Goal: Task Accomplishment & Management: Manage account settings

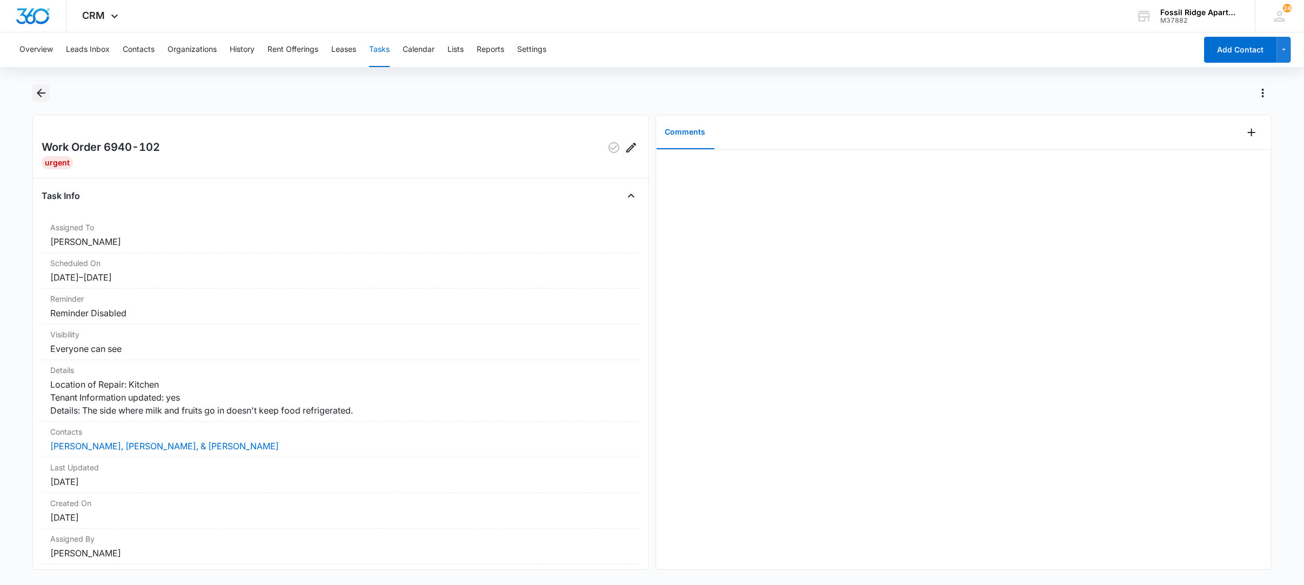
click at [42, 90] on icon "Back" at bounding box center [41, 92] width 13 height 13
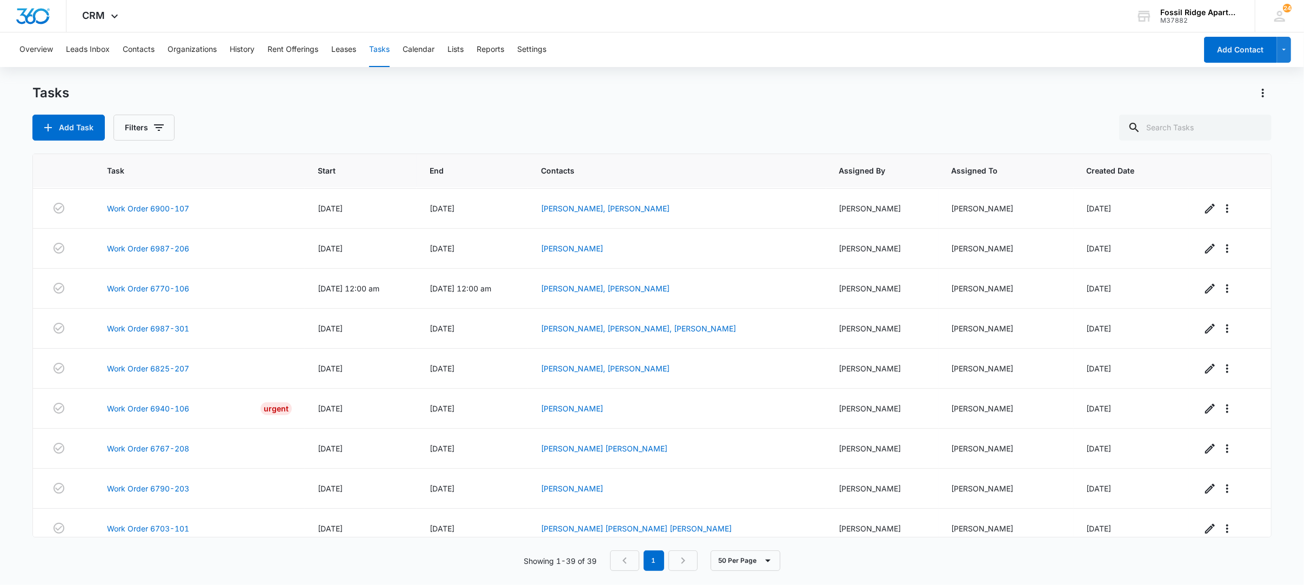
scroll to position [1253, 0]
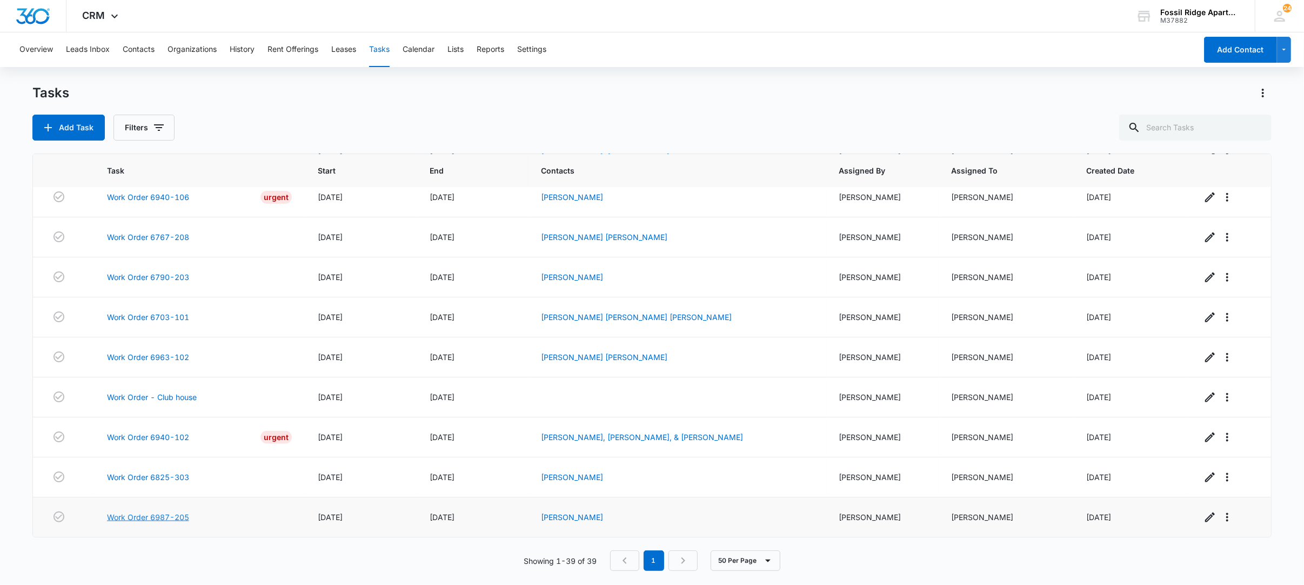
click at [159, 512] on link "Work Order 6987-205" at bounding box center [148, 516] width 82 height 11
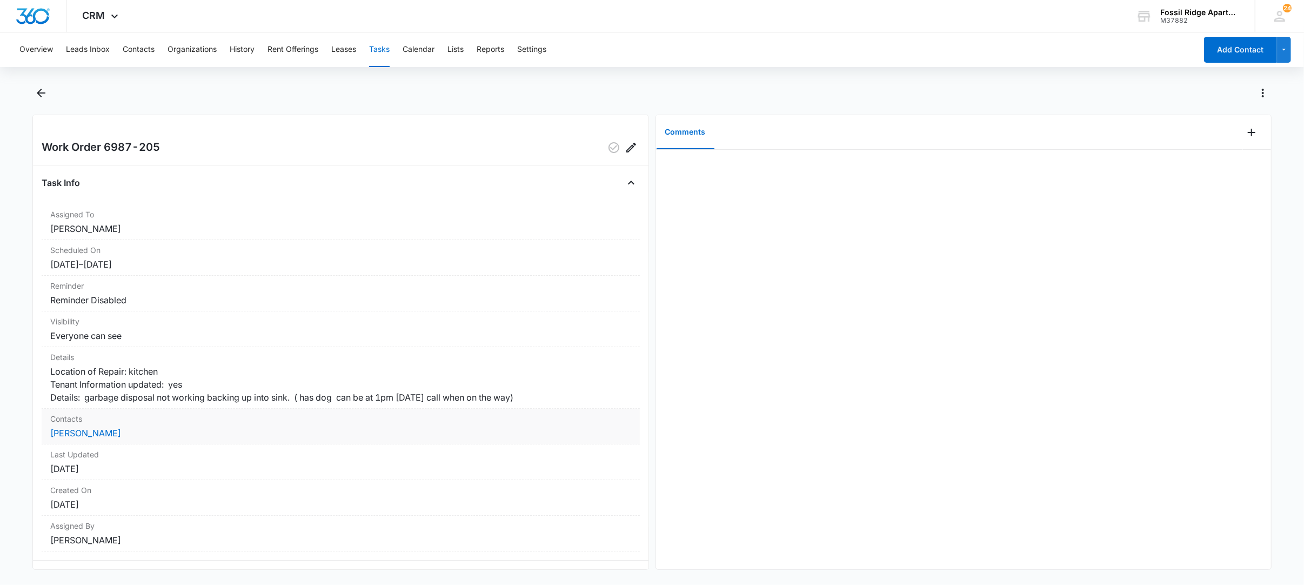
click at [110, 439] on dd "[PERSON_NAME]" at bounding box center [340, 432] width 580 height 13
click at [98, 438] on link "[PERSON_NAME]" at bounding box center [85, 432] width 71 height 11
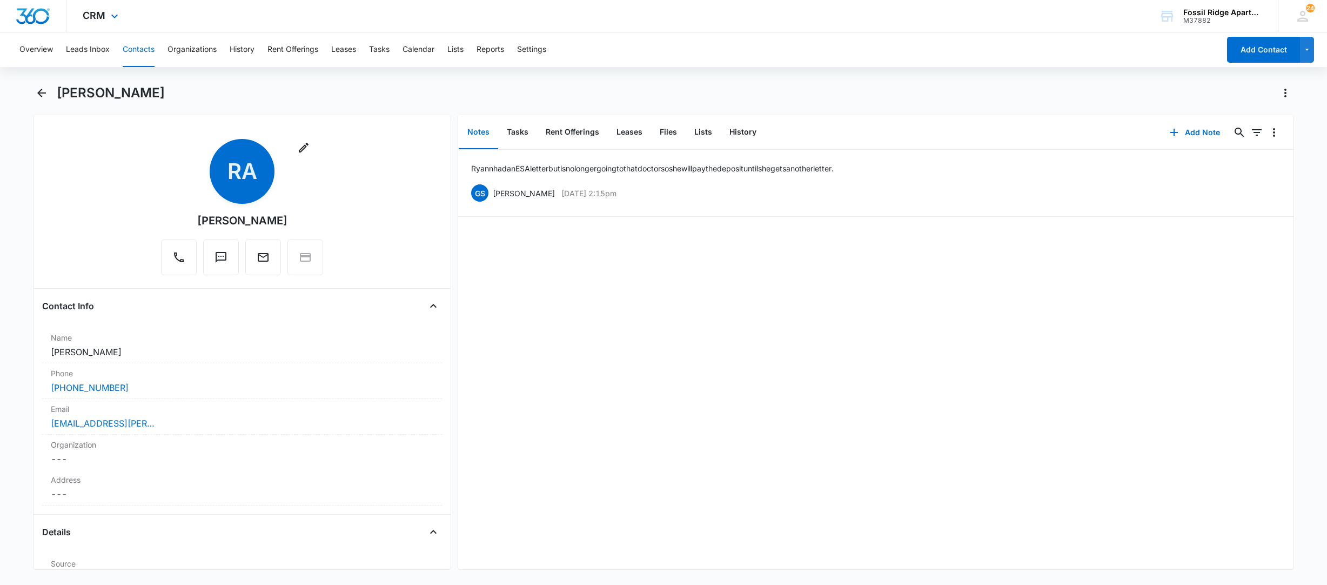
click at [1010, 11] on div "CRM Apps Reputation Websites Forms CRM Email Social POS Content Ads Intelligenc…" at bounding box center [663, 16] width 1327 height 32
click at [636, 335] on div "Ryann had an ESA letter but is no longer going to that doctor so she will pay t…" at bounding box center [875, 359] width 835 height 419
click at [517, 129] on button "Tasks" at bounding box center [517, 132] width 39 height 33
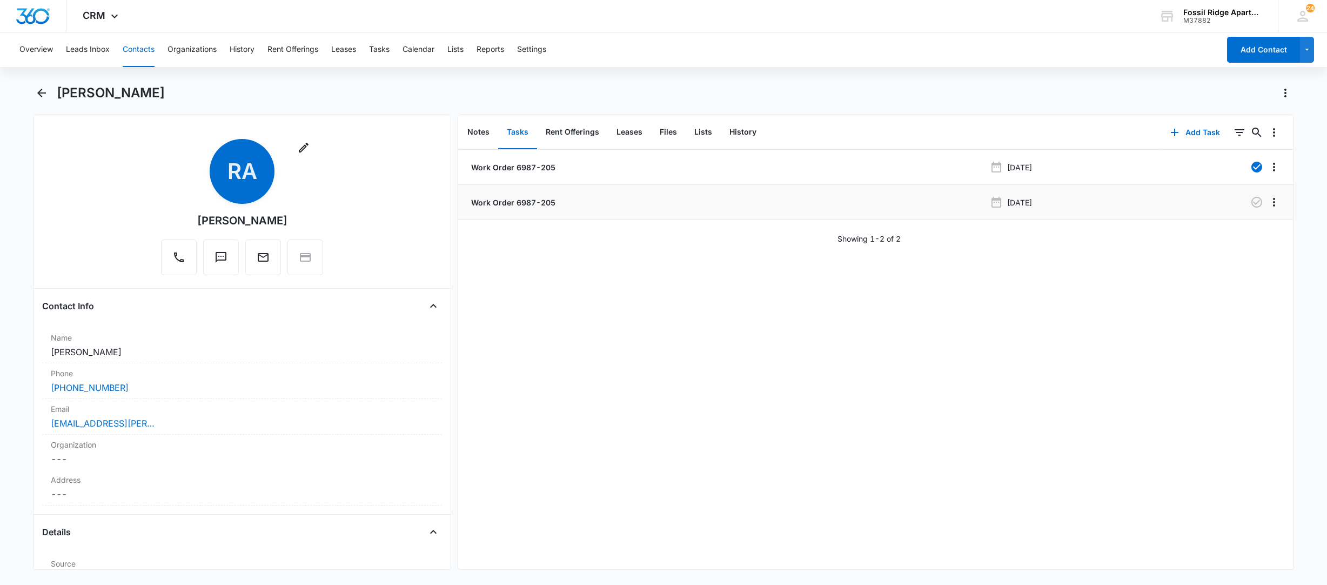
click at [519, 201] on p "Work Order 6987-205" at bounding box center [512, 202] width 86 height 11
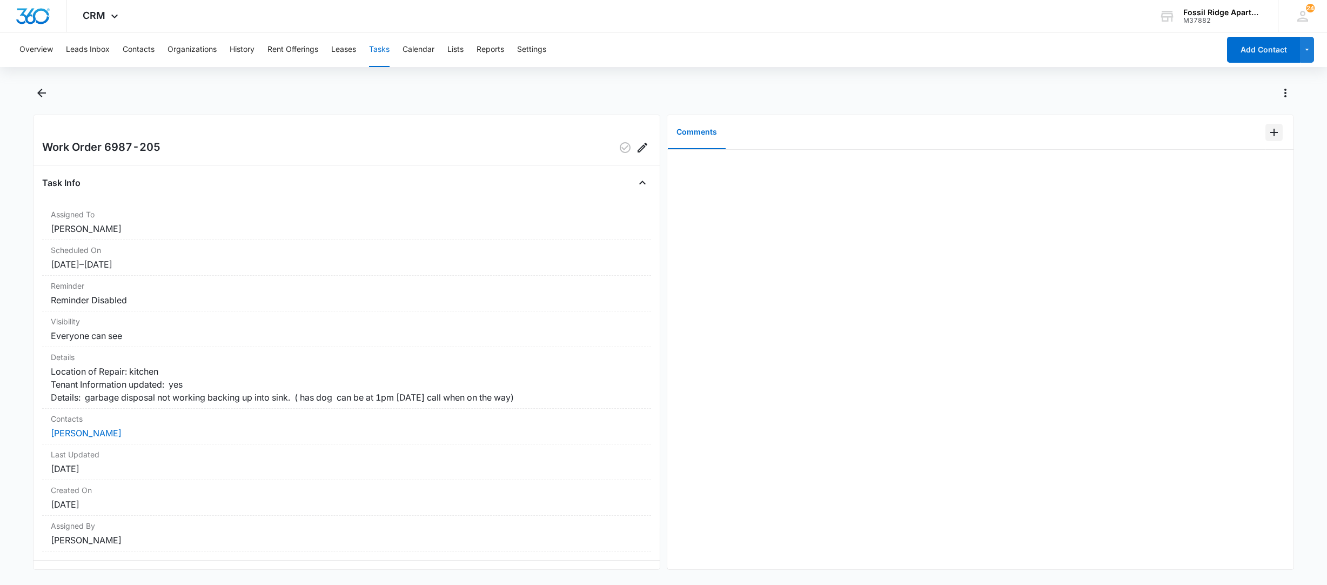
click at [1265, 139] on button "Add Comment" at bounding box center [1273, 132] width 17 height 17
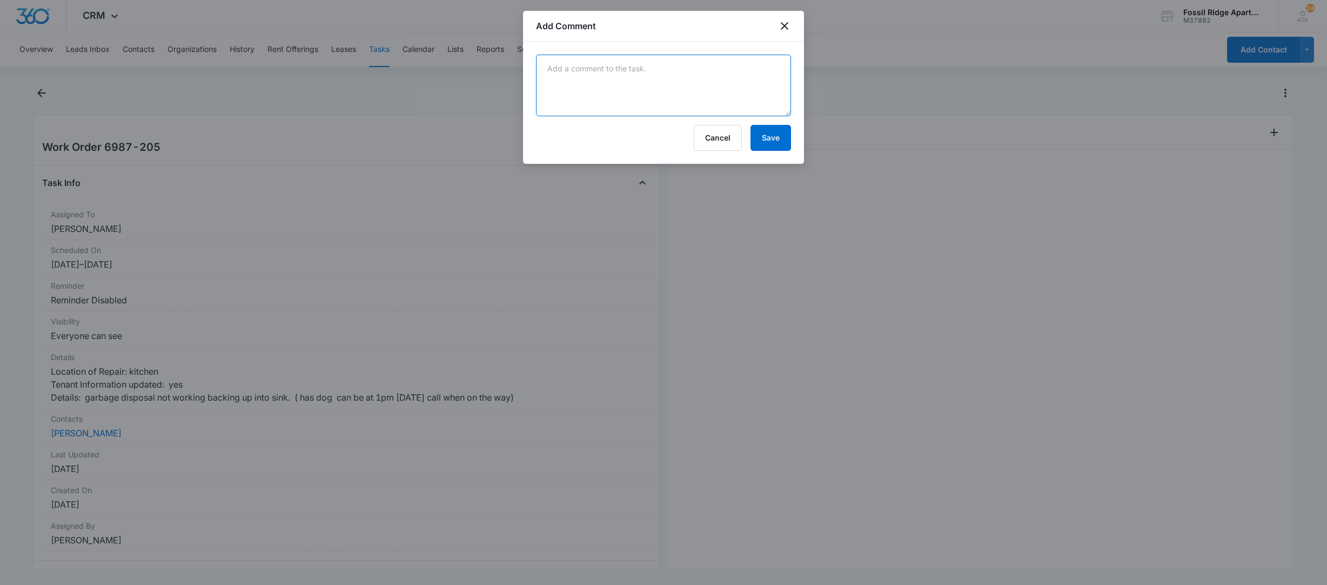
click at [628, 71] on textarea at bounding box center [663, 86] width 255 height 62
type textarea "David completed"
drag, startPoint x: 761, startPoint y: 143, endPoint x: 750, endPoint y: 130, distance: 16.5
click at [761, 141] on button "Save" at bounding box center [770, 138] width 41 height 26
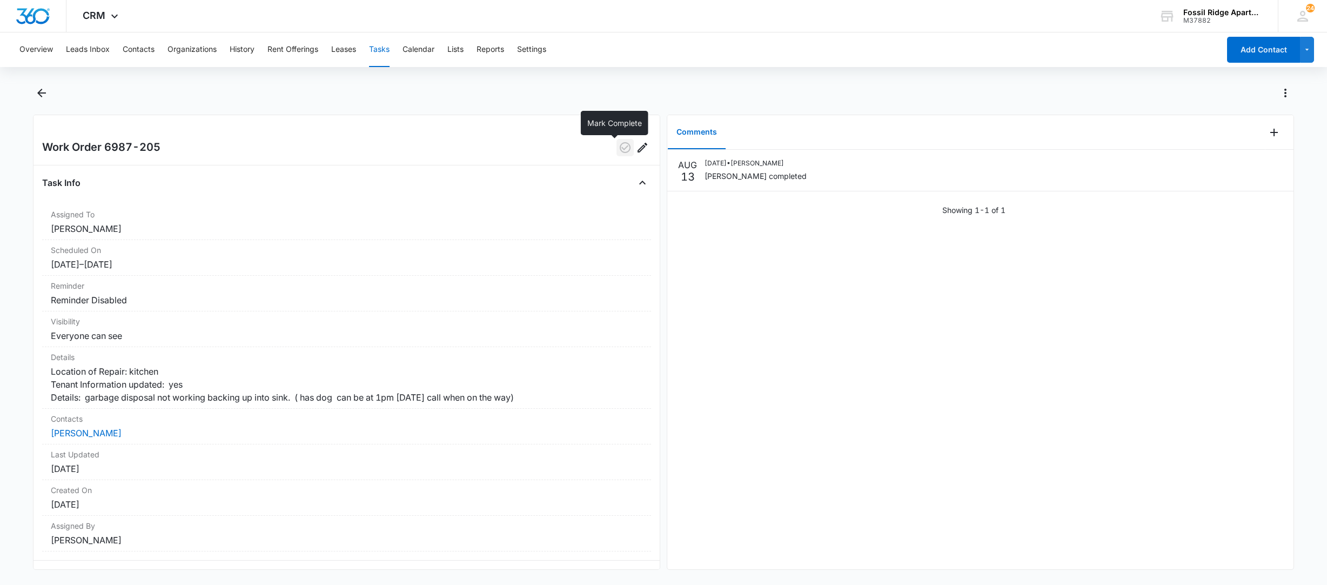
click at [619, 153] on icon "button" at bounding box center [625, 147] width 13 height 13
click at [31, 24] on img "Dashboard" at bounding box center [33, 16] width 35 height 16
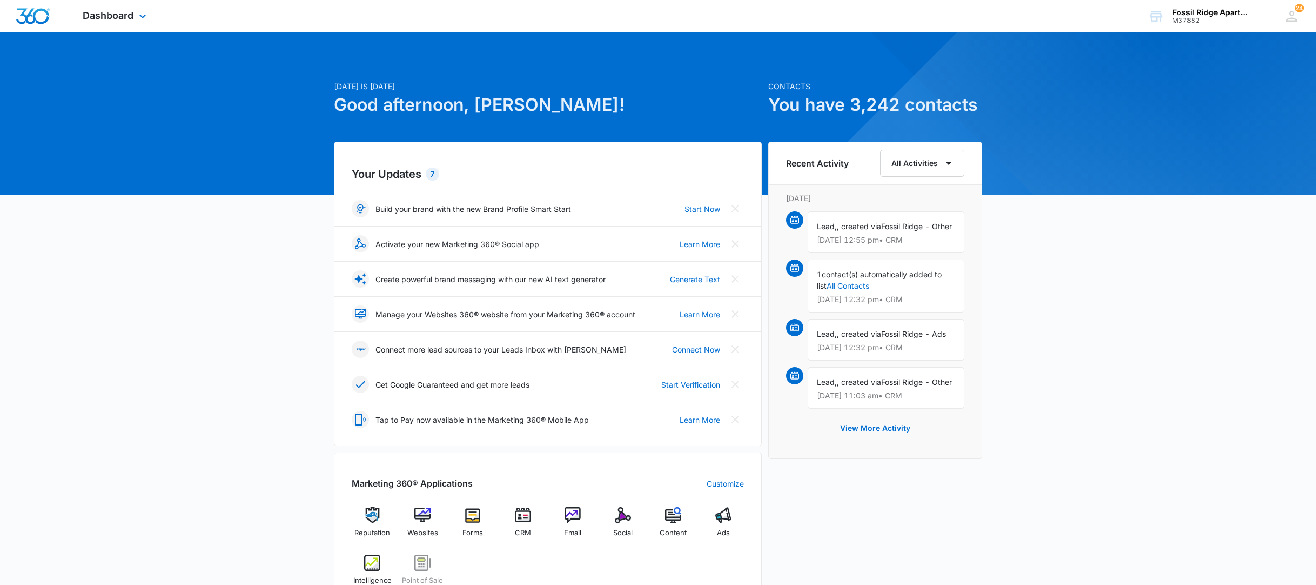
drag, startPoint x: 1073, startPoint y: 2, endPoint x: 1070, endPoint y: 16, distance: 13.8
click at [1070, 16] on div "Dashboard Apps Reputation Websites Forms CRM Email Social POS Content Ads Intel…" at bounding box center [658, 16] width 1316 height 32
click at [739, 305] on div "Your Updates 7 Build your brand with the new Brand Profile Smart Start Start No…" at bounding box center [548, 294] width 428 height 304
click at [740, 307] on button "Close" at bounding box center [735, 313] width 17 height 17
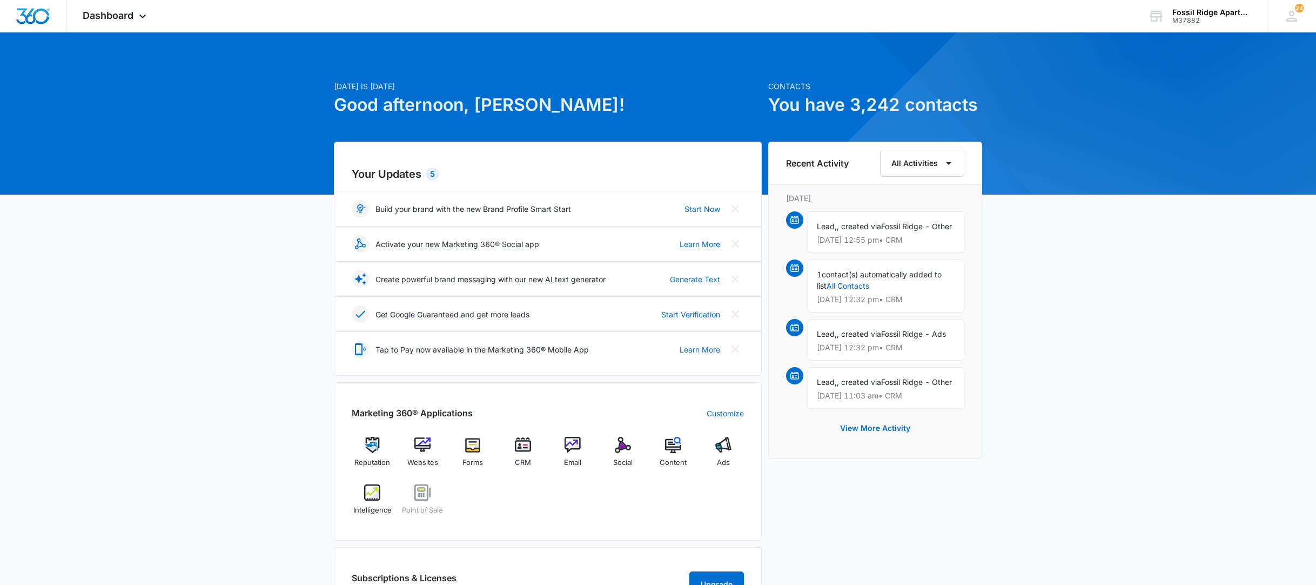
click at [32, 25] on div at bounding box center [33, 16] width 66 height 32
click at [32, 16] on img "Dashboard" at bounding box center [33, 16] width 35 height 16
click at [518, 443] on img at bounding box center [523, 444] width 16 height 16
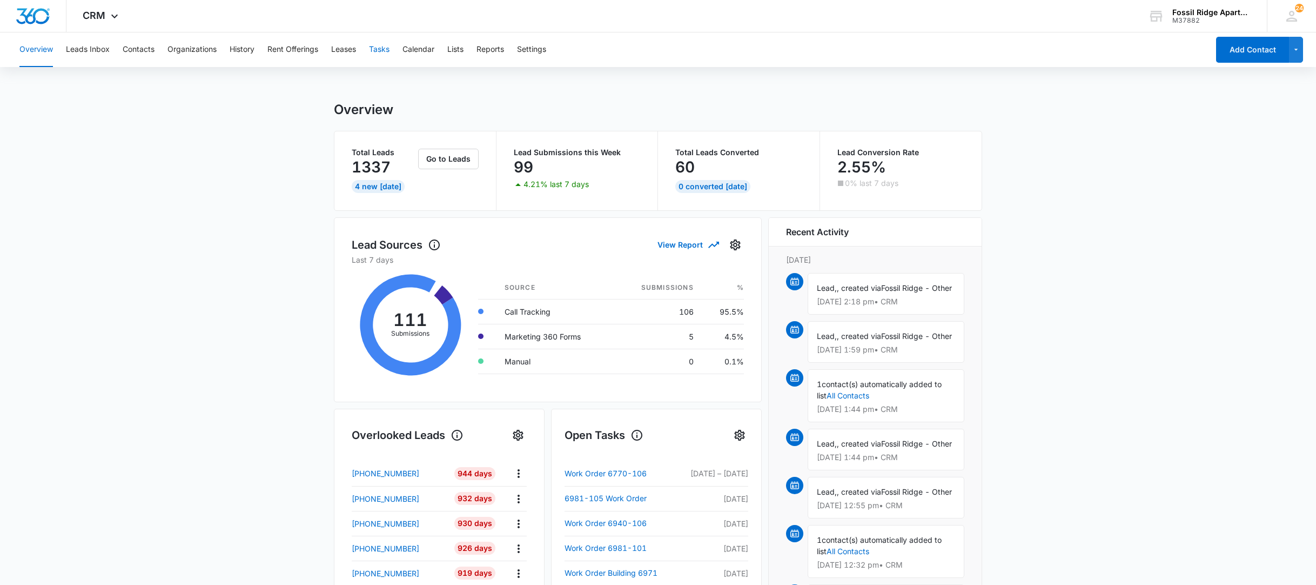
click at [380, 49] on button "Tasks" at bounding box center [379, 49] width 21 height 35
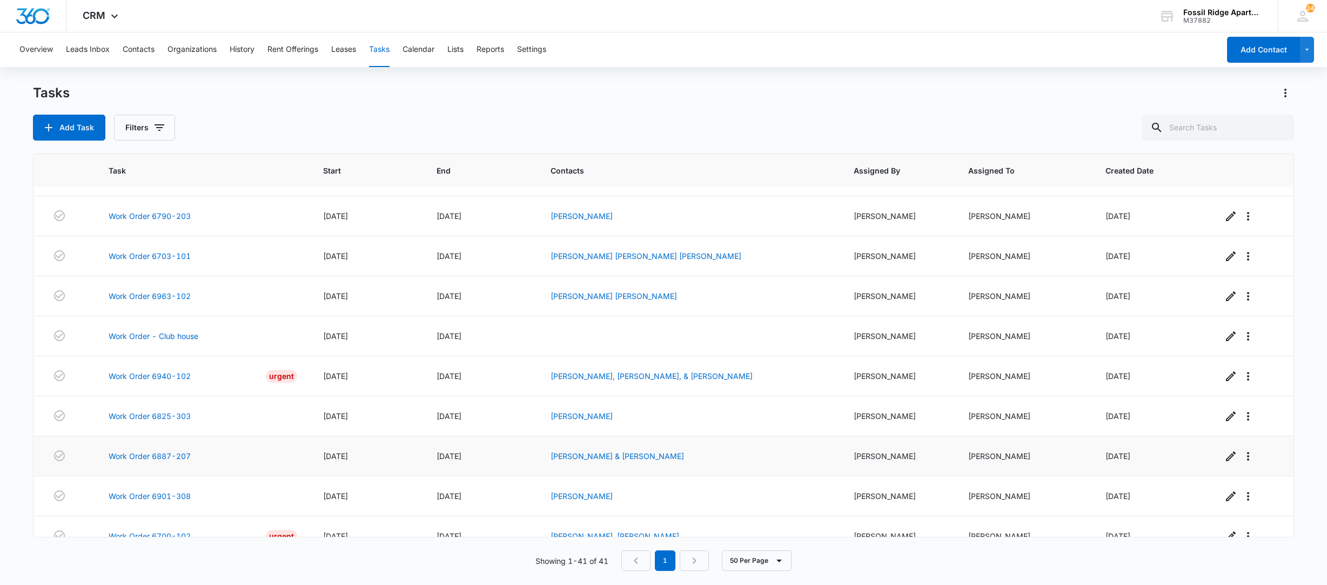
scroll to position [1334, 0]
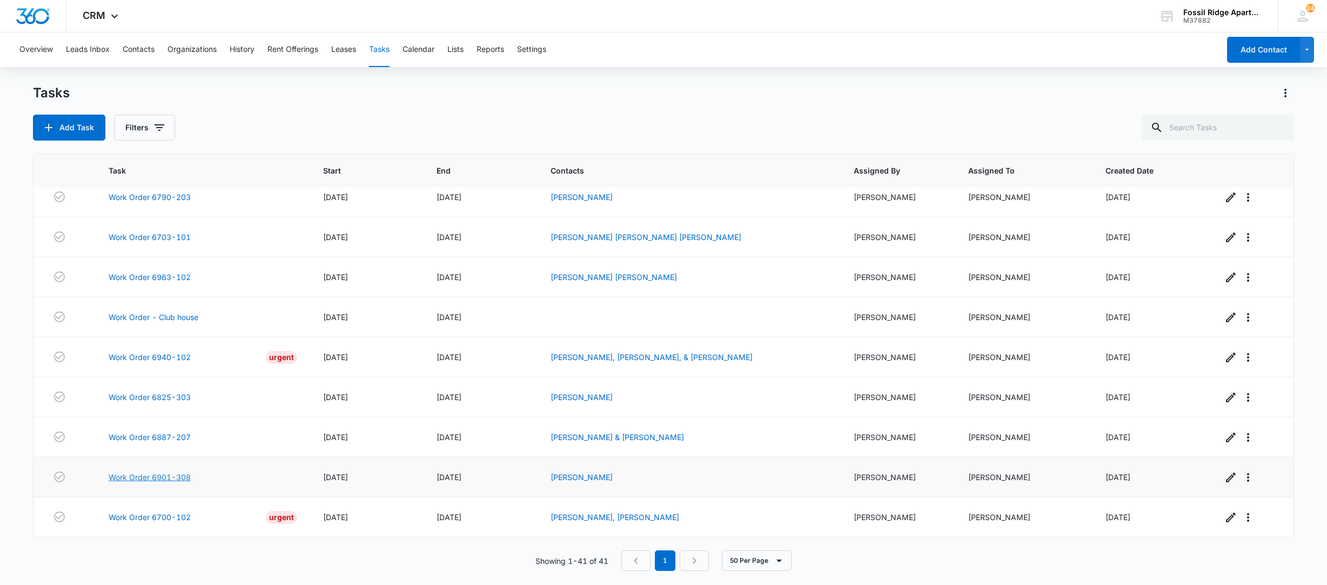
click at [133, 476] on link "Work Order 6901-308" at bounding box center [150, 476] width 82 height 11
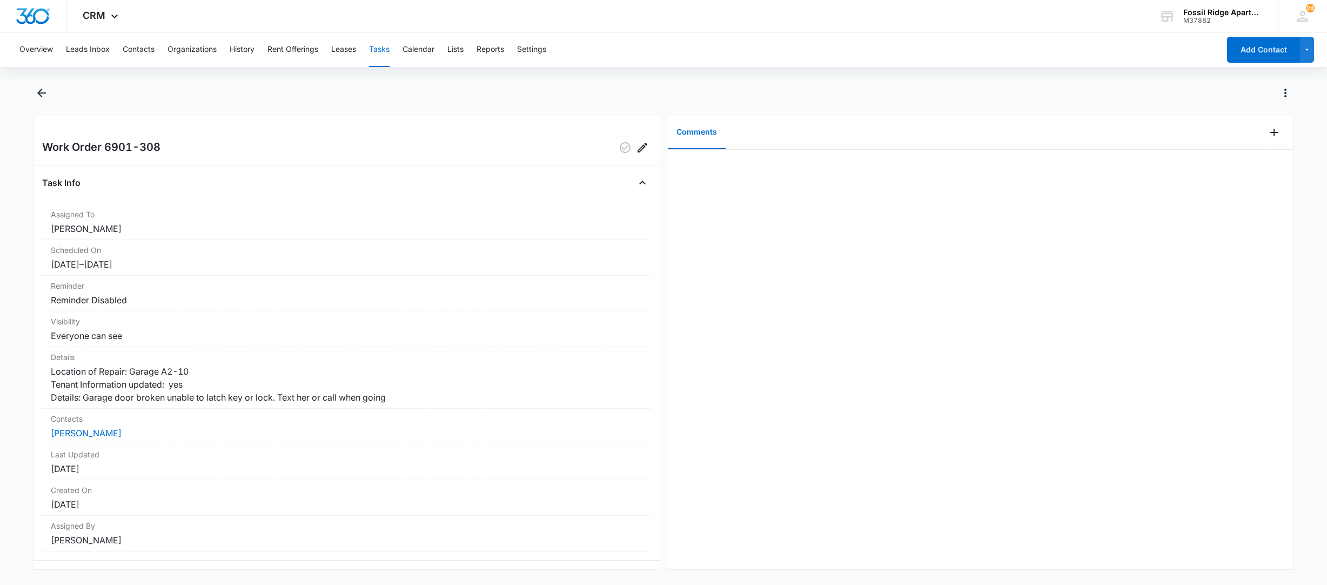
click at [864, 549] on div at bounding box center [980, 359] width 626 height 419
click at [378, 46] on button "Tasks" at bounding box center [379, 49] width 21 height 35
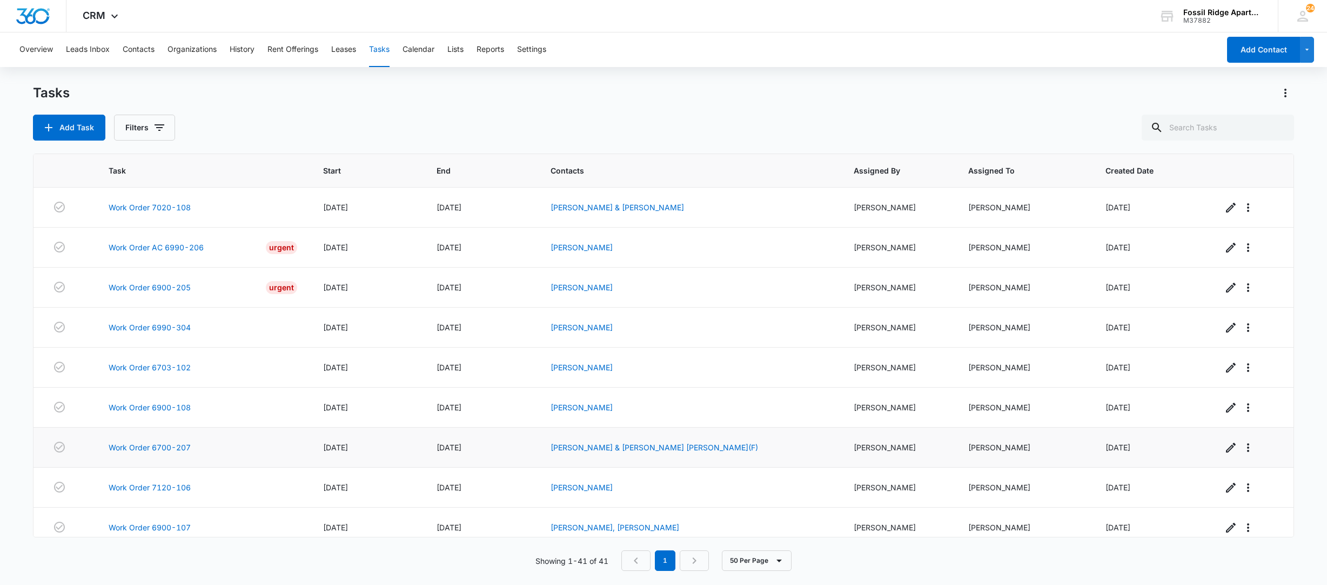
scroll to position [648, 0]
